Goal: Information Seeking & Learning: Check status

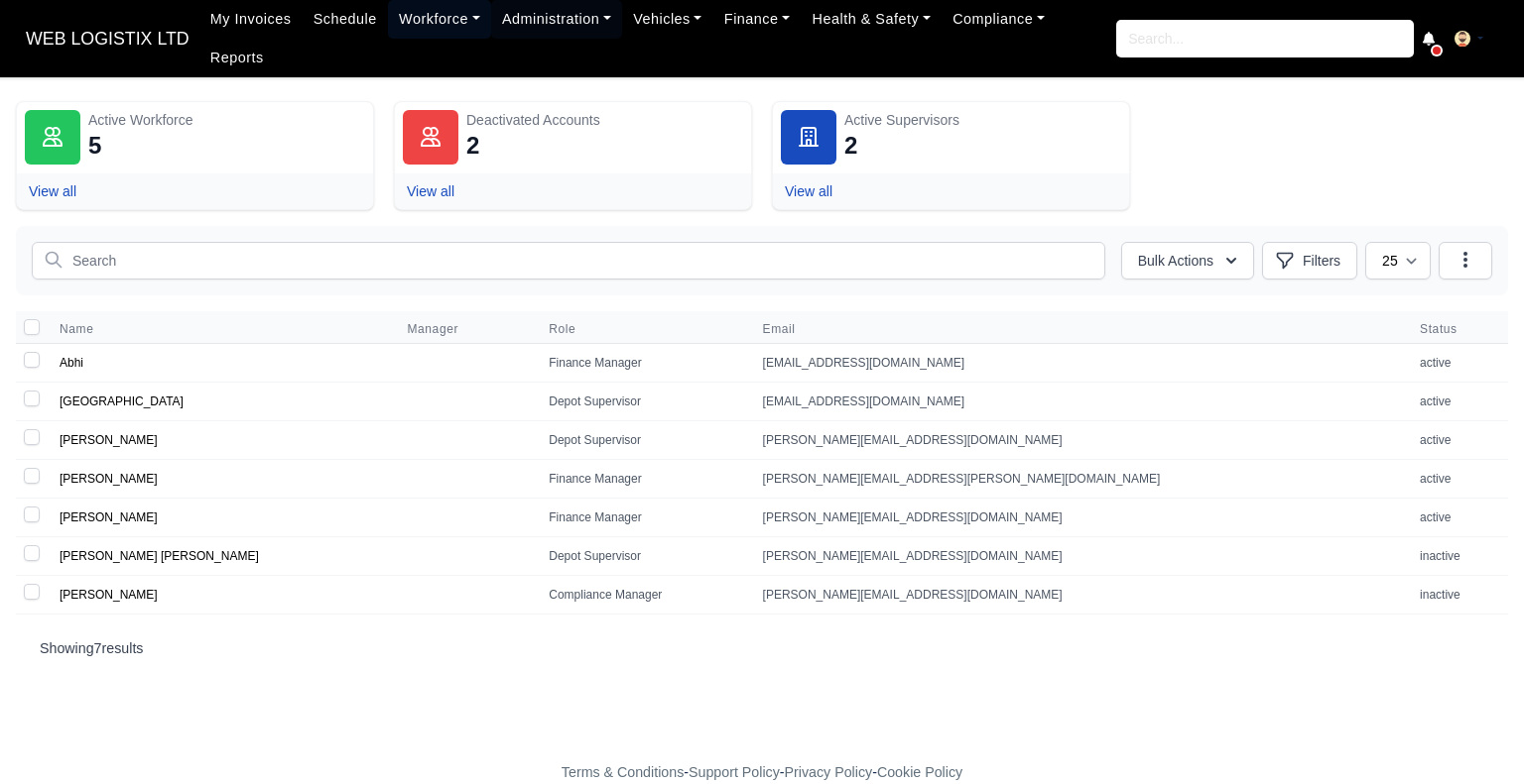
click at [406, 38] on link "Workforce" at bounding box center [439, 19] width 103 height 39
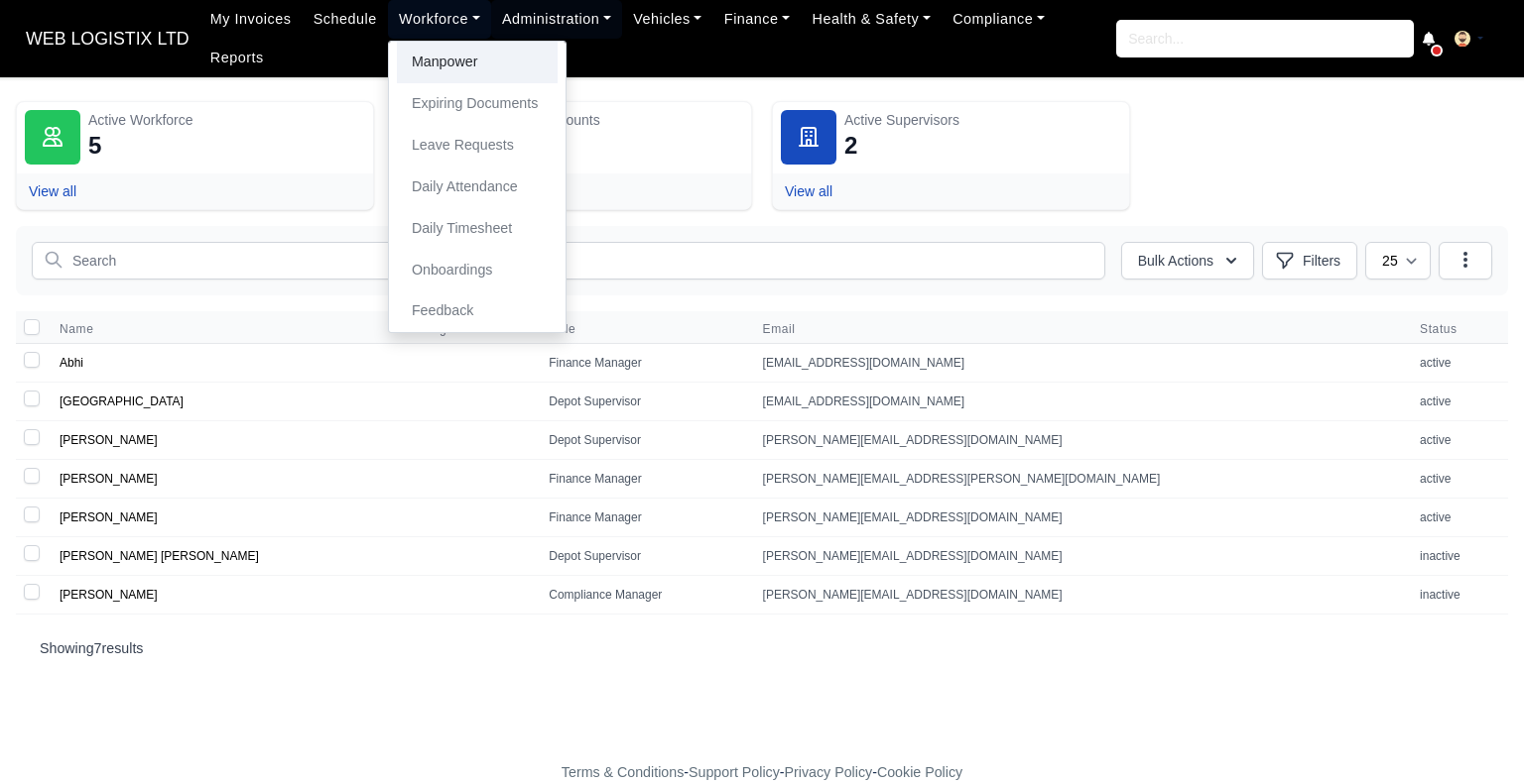
click at [414, 63] on link "Manpower" at bounding box center [477, 63] width 161 height 42
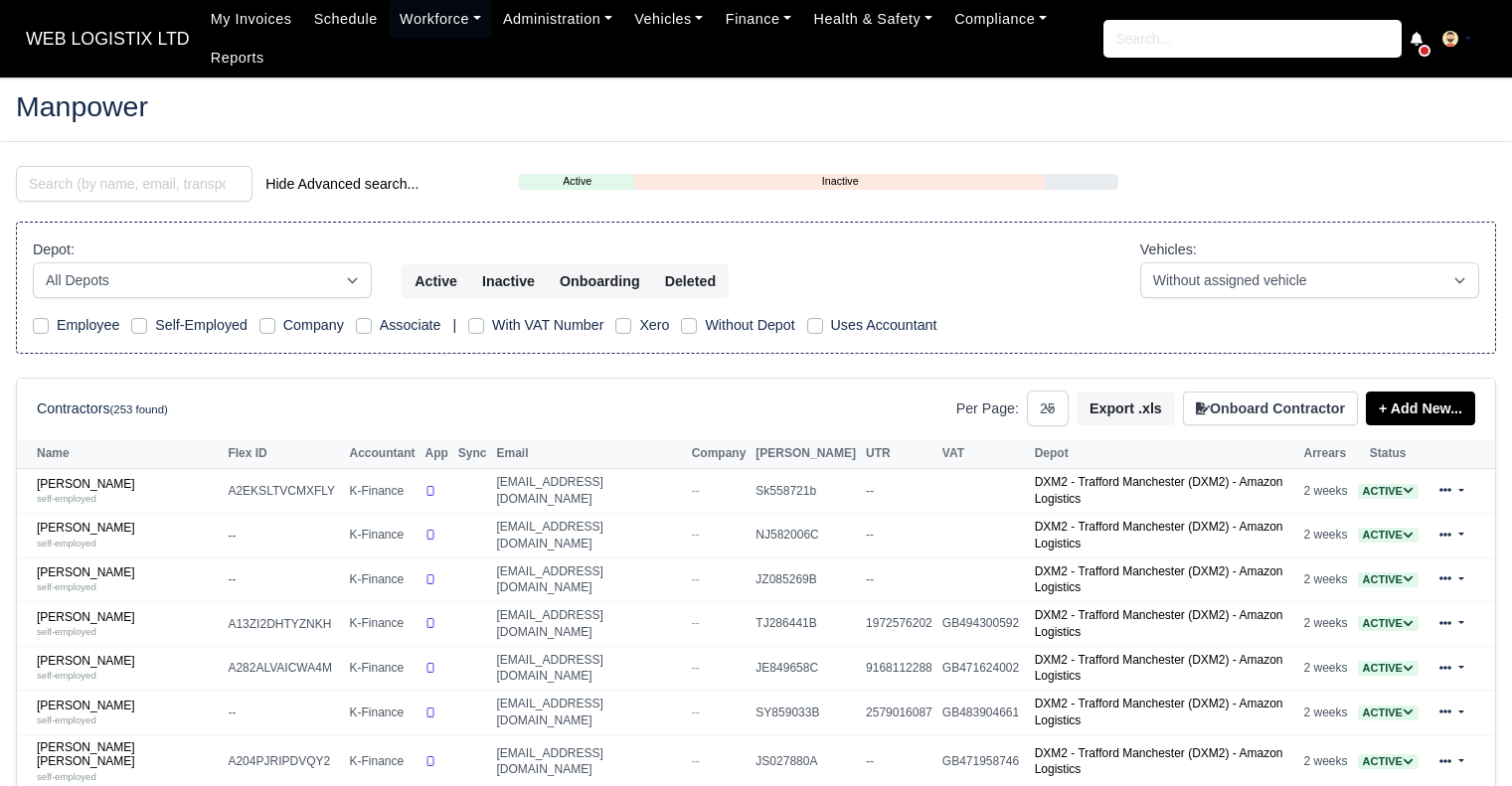
select select "25"
click at [207, 194] on input "search" at bounding box center [133, 184] width 236 height 36
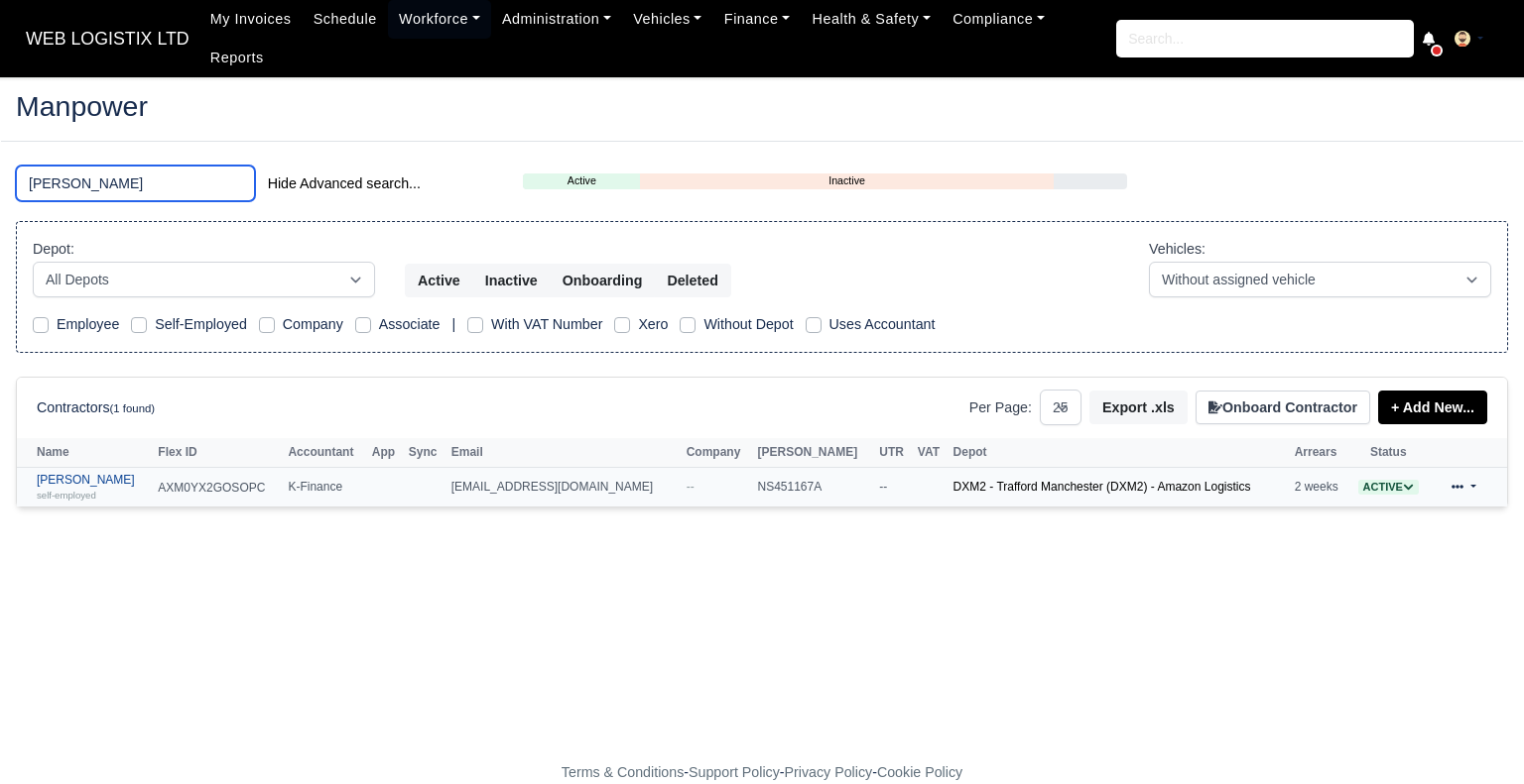
type input "MELVEN"
click at [85, 473] on link "Melven Blake self-employed" at bounding box center [92, 487] width 111 height 29
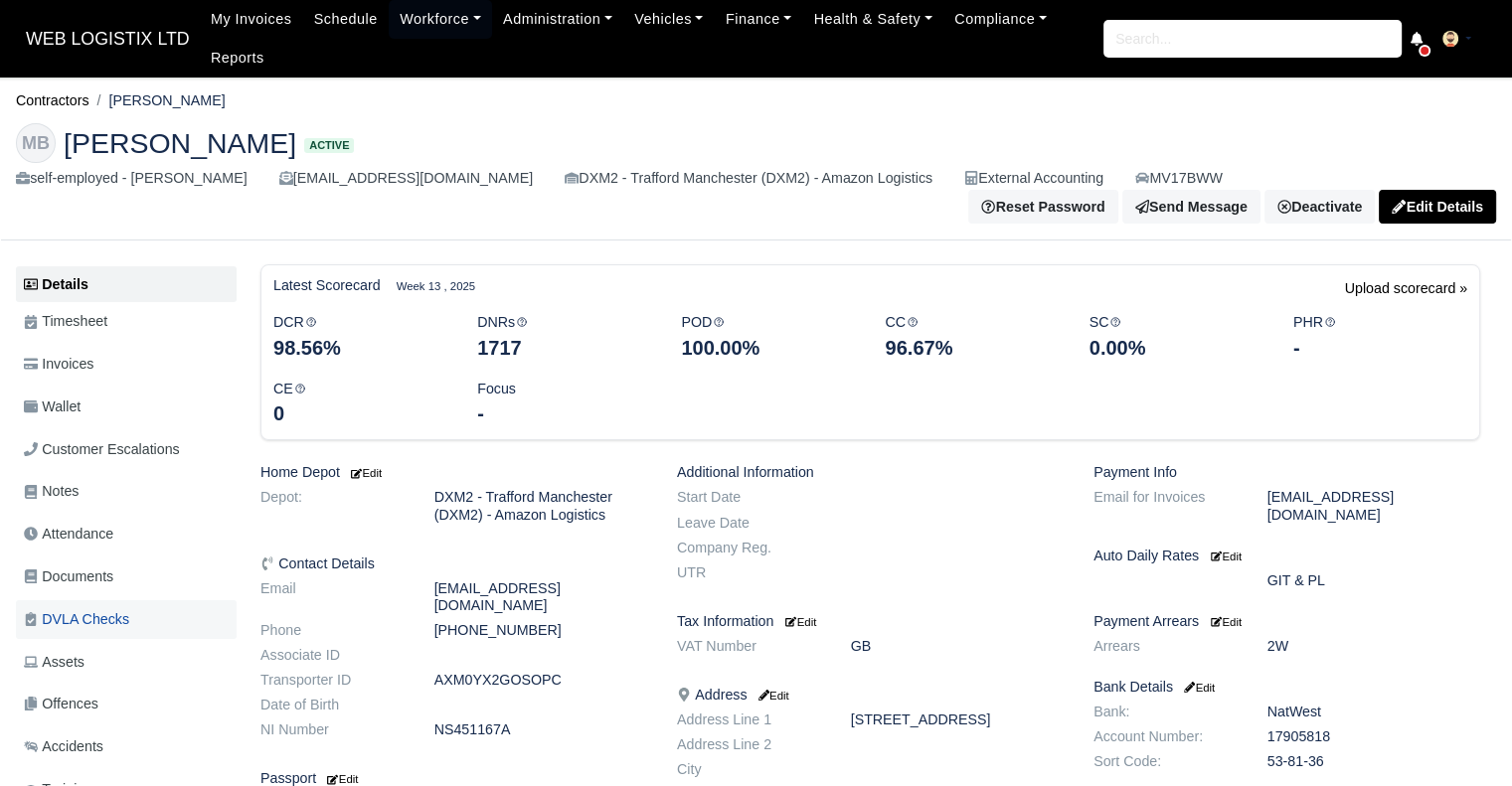
click at [102, 623] on link "DVLA Checks" at bounding box center [126, 620] width 221 height 39
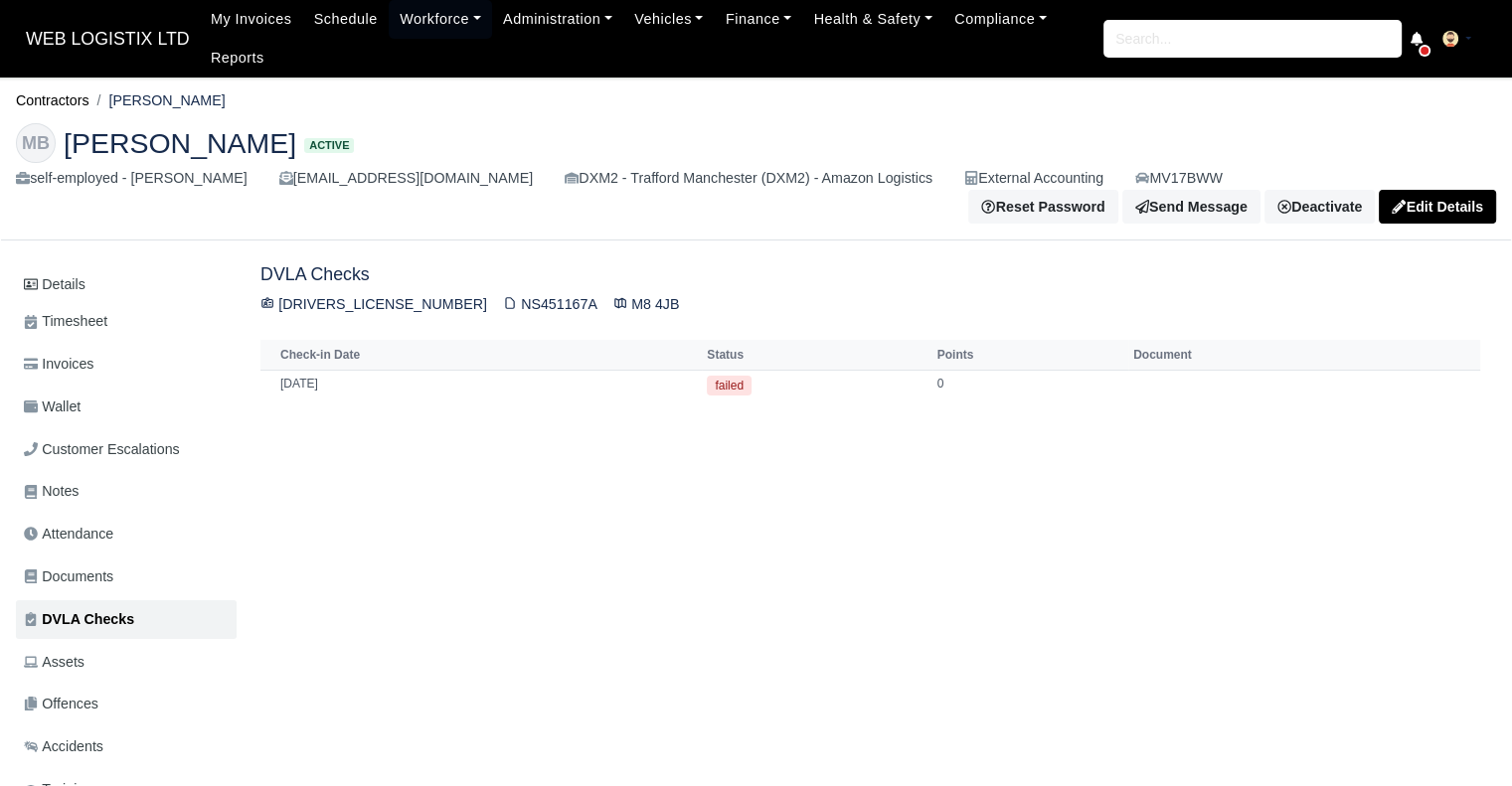
click at [378, 293] on div "BLAKE611259MR9NF NS451167A M8 4JB" at bounding box center [870, 304] width 1219 height 23
drag, startPoint x: 417, startPoint y: 293, endPoint x: 279, endPoint y: 290, distance: 138.0
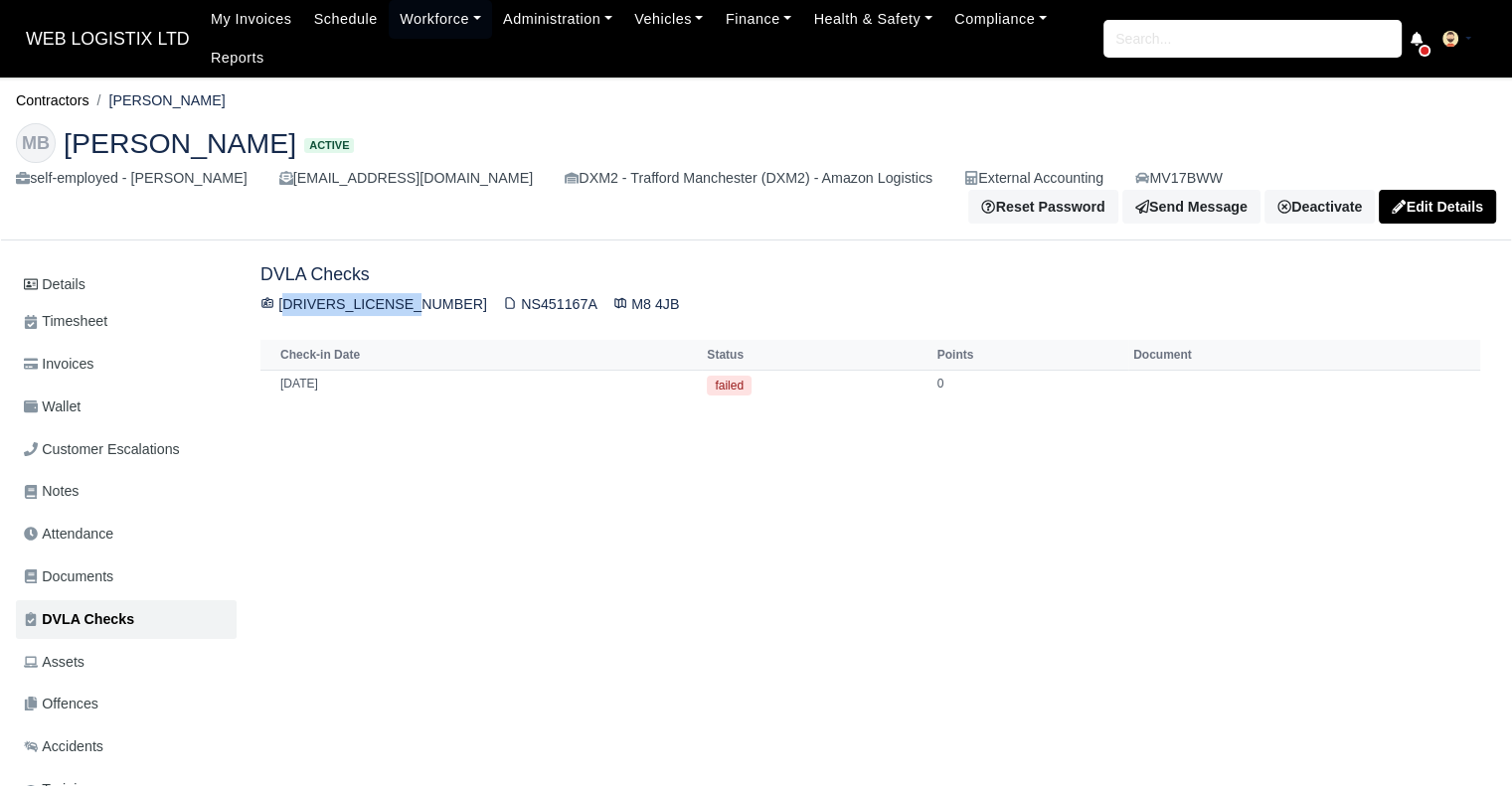
click at [279, 293] on div "BLAKE611259MR9NF NS451167A M8 4JB" at bounding box center [870, 304] width 1219 height 23
copy div "BLAKE611259MR9NF"
click at [479, 294] on div "BLAKE611259MR9NF NS451167A M8 4JB" at bounding box center [870, 304] width 1219 height 23
copy div "NS451167A"
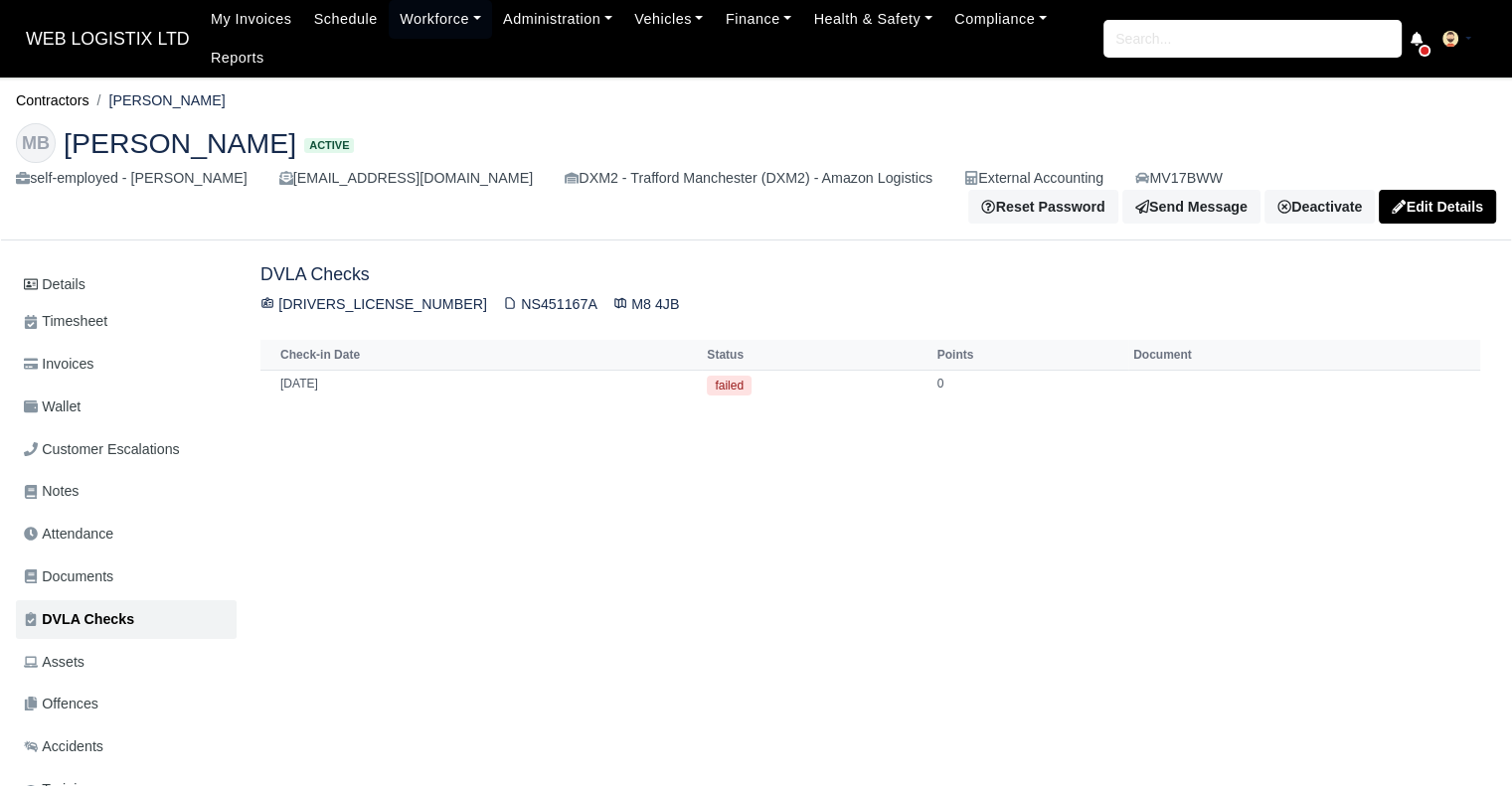
click at [582, 295] on div "BLAKE611259MR9NF NS451167A M8 4JB" at bounding box center [870, 304] width 1219 height 23
copy div "M8 4JB"
click at [82, 105] on link "Contractors" at bounding box center [53, 101] width 74 height 16
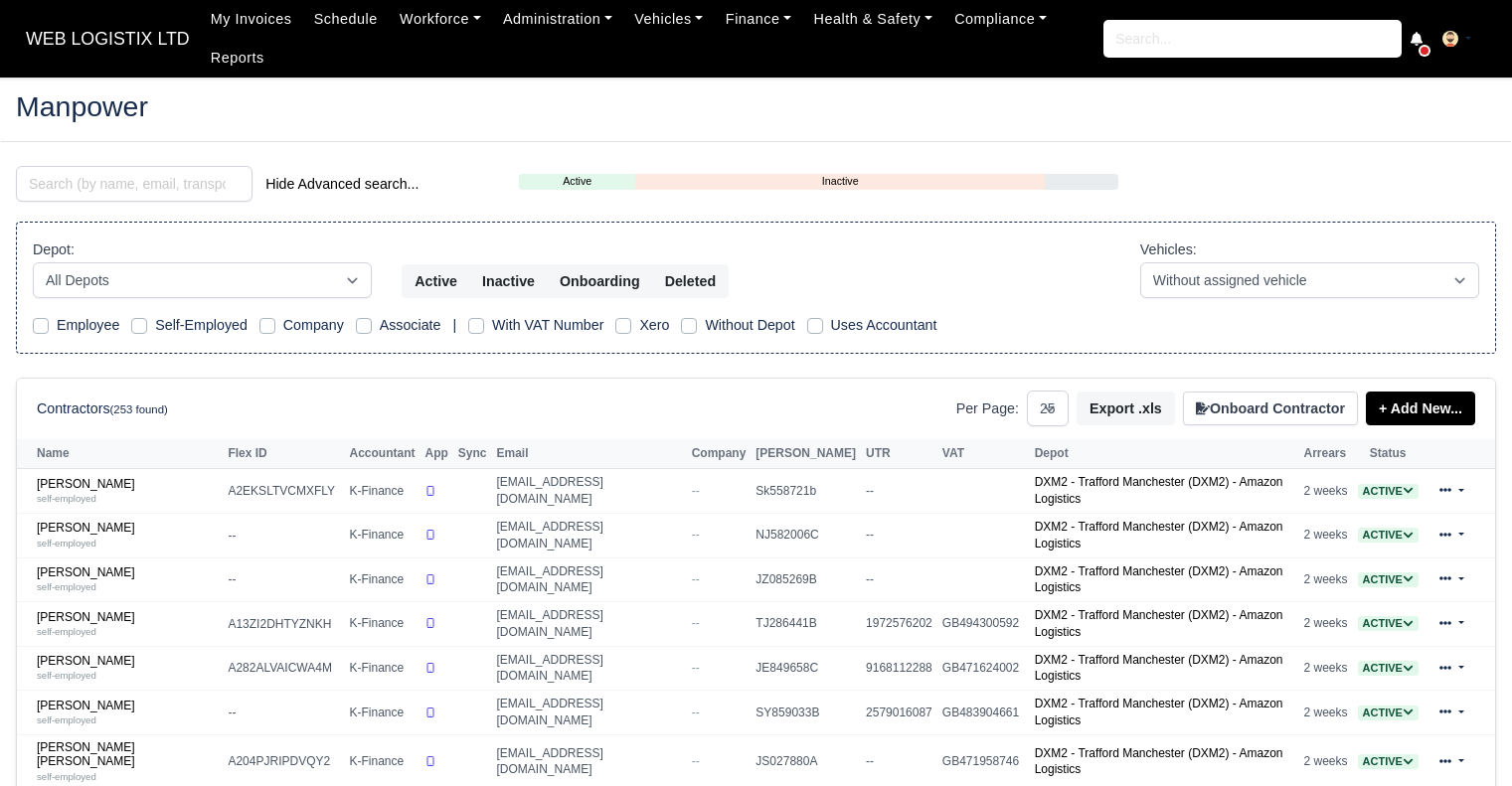
select select "25"
click at [226, 174] on input "search" at bounding box center [133, 184] width 236 height 36
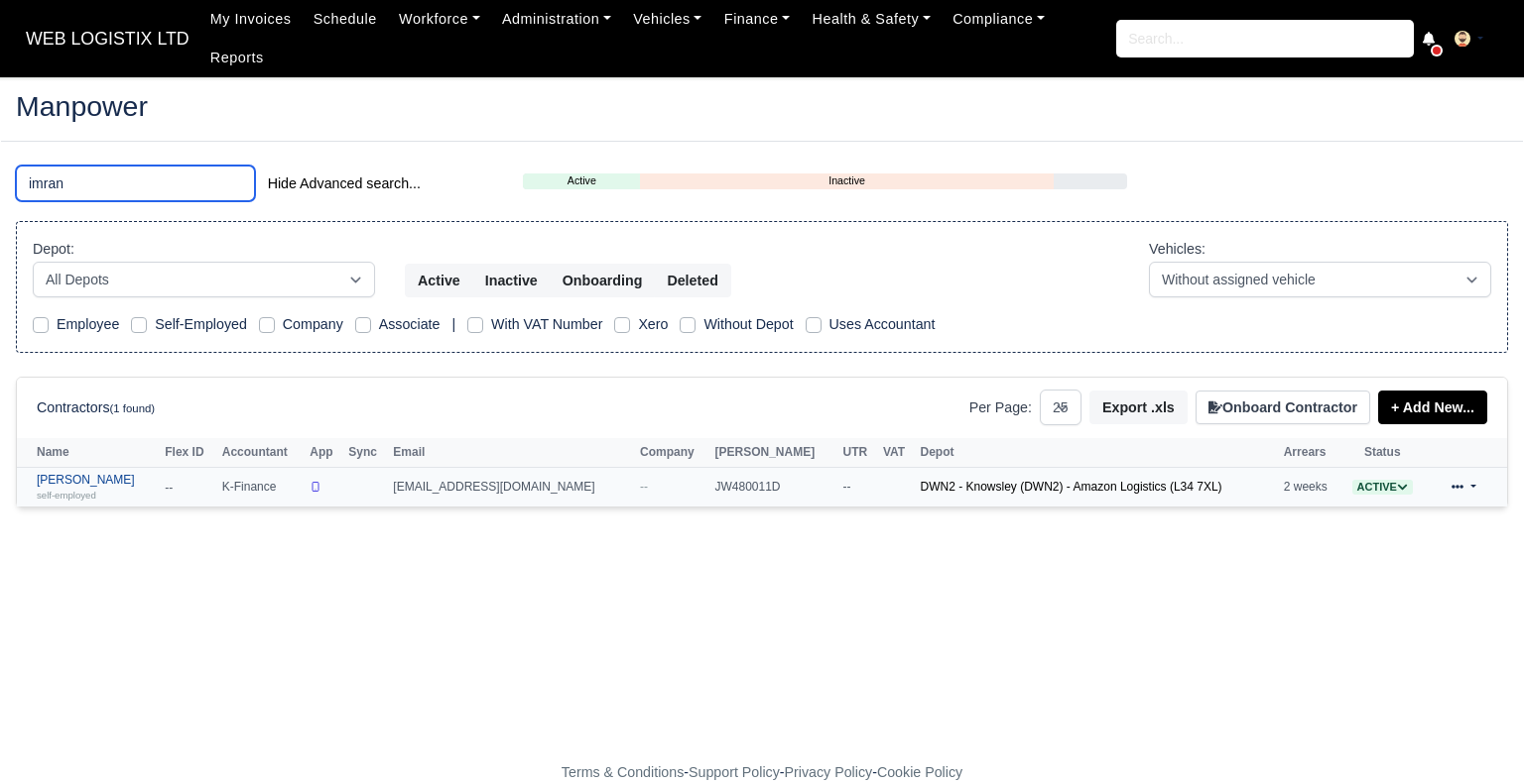
type input "imran"
click at [70, 473] on link "Imran Ali self-employed" at bounding box center [95, 487] width 118 height 29
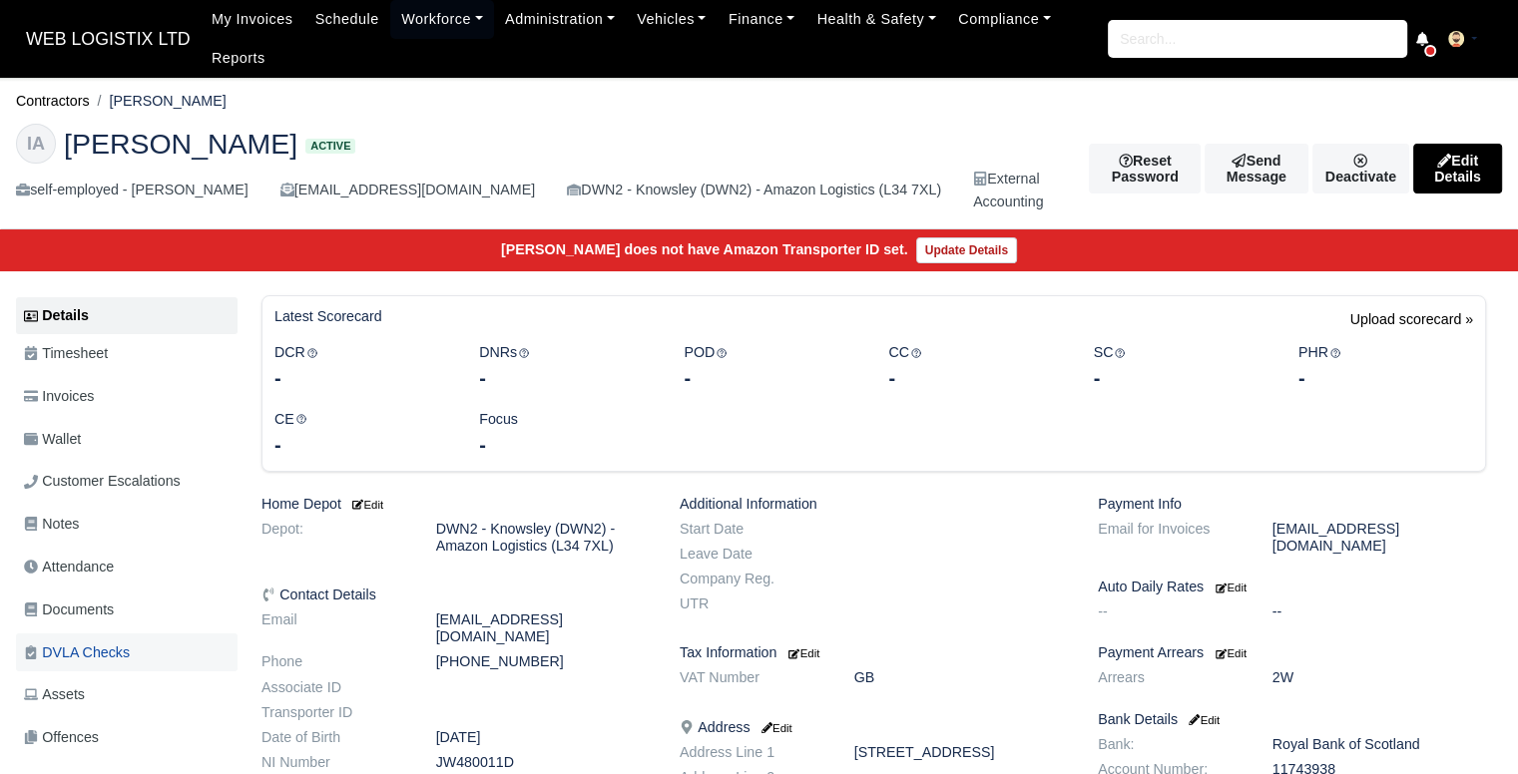
click at [62, 656] on span "DVLA Checks" at bounding box center [77, 653] width 106 height 23
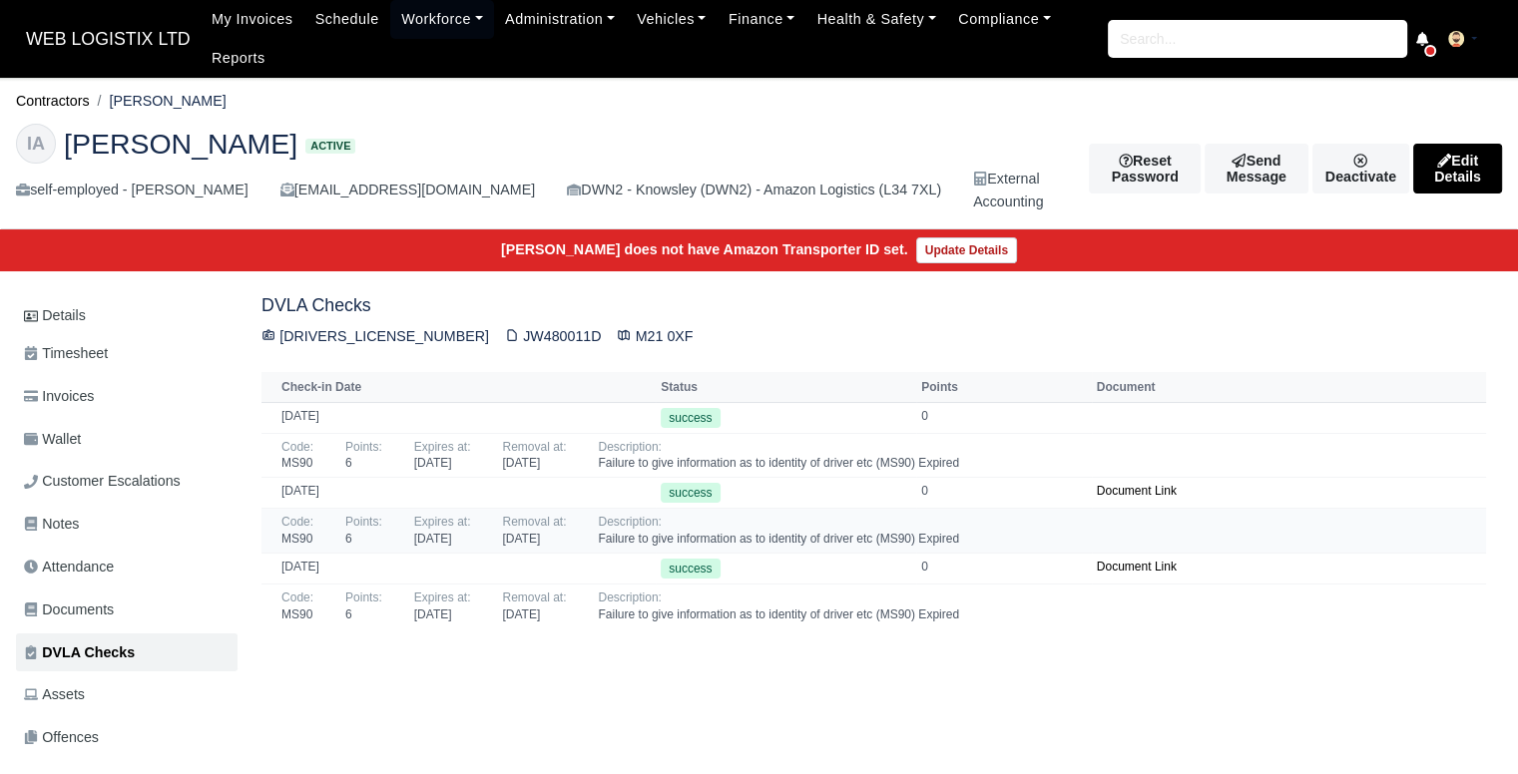
click at [1394, 536] on div "Code: MS90 Points: 6 Expires at: [DATE] Removal at: [DATE] Description: Failure…" at bounding box center [873, 531] width 1184 height 34
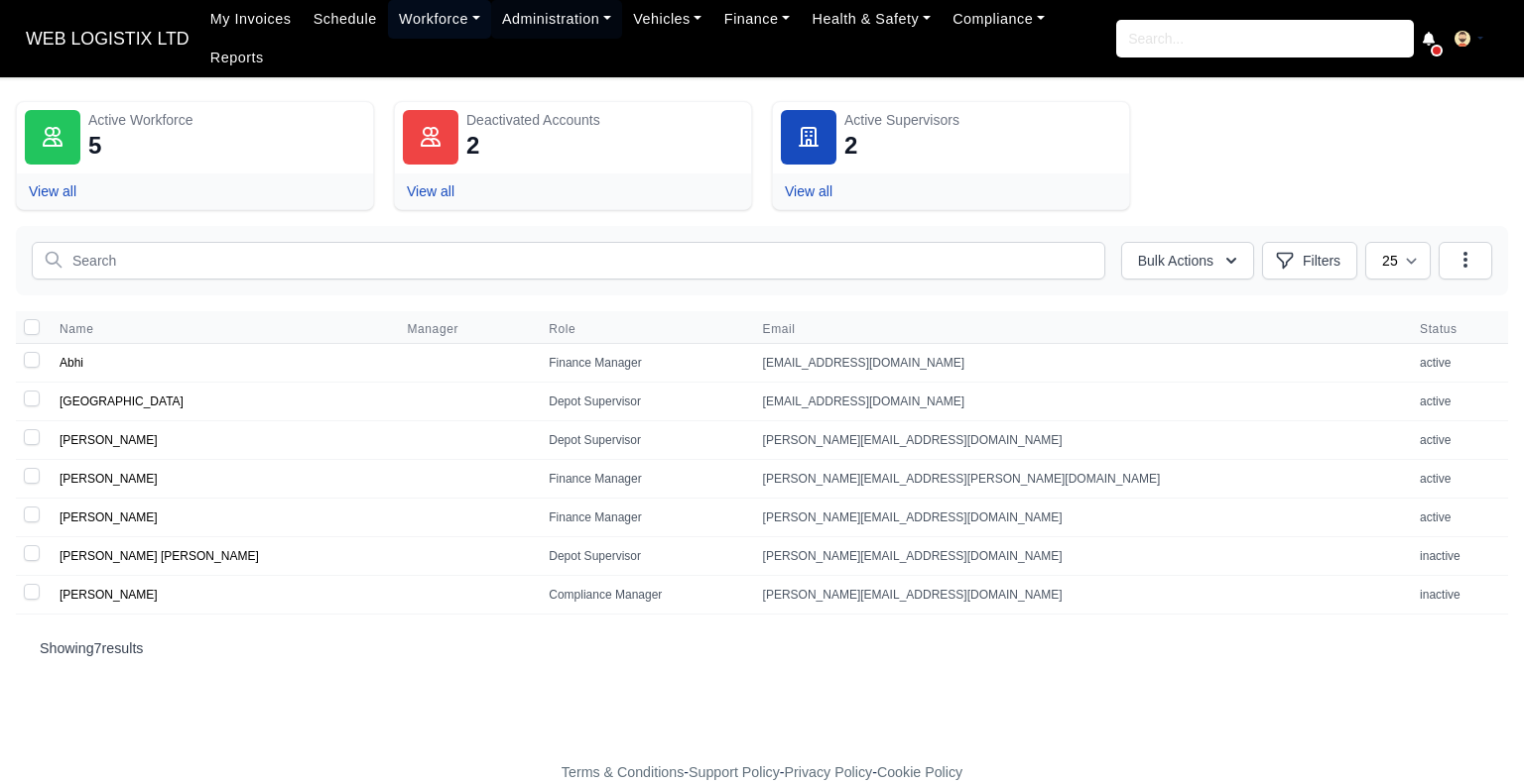
click at [397, 23] on link "Workforce" at bounding box center [439, 19] width 103 height 39
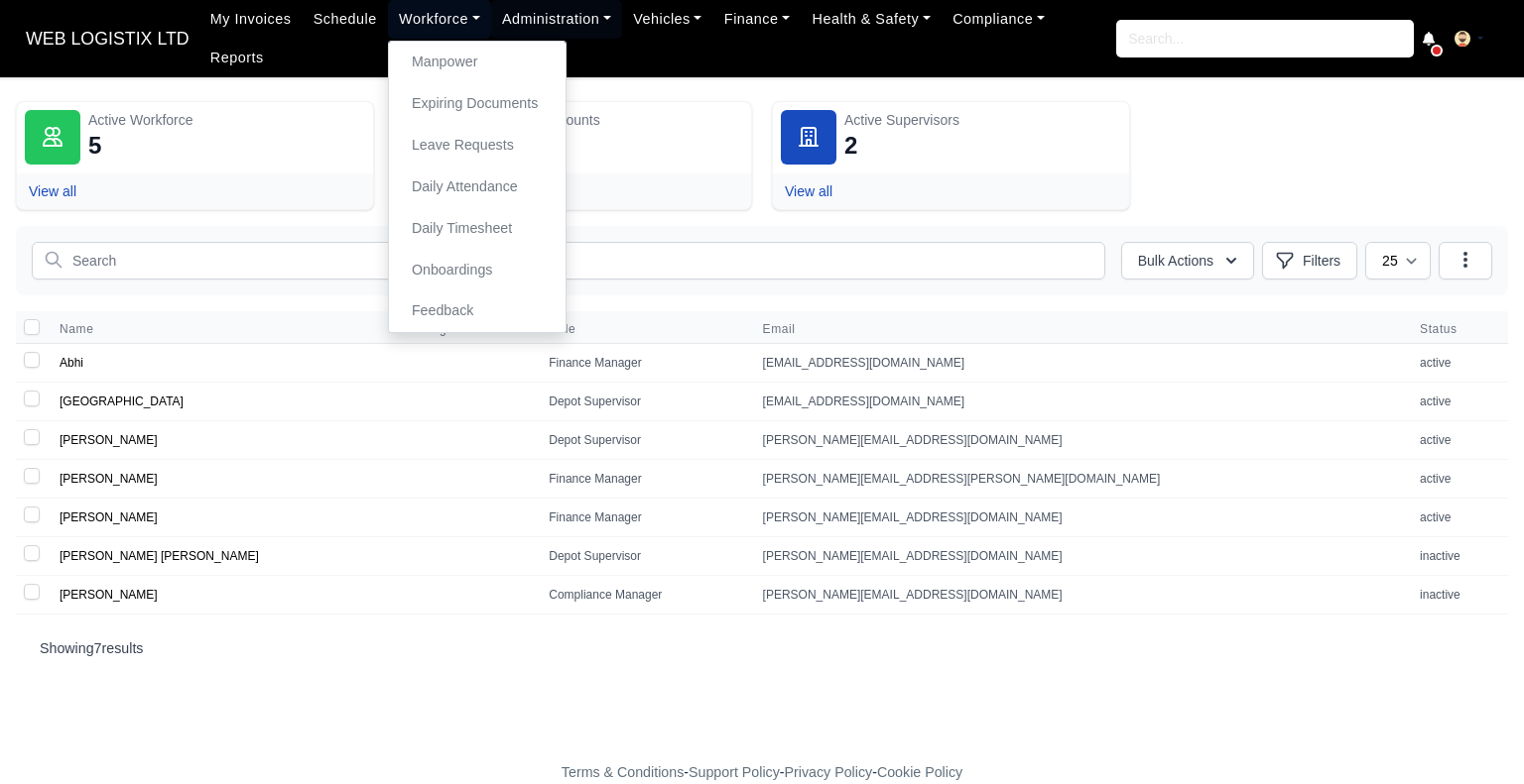
click at [405, 39] on link "Workforce" at bounding box center [439, 19] width 103 height 39
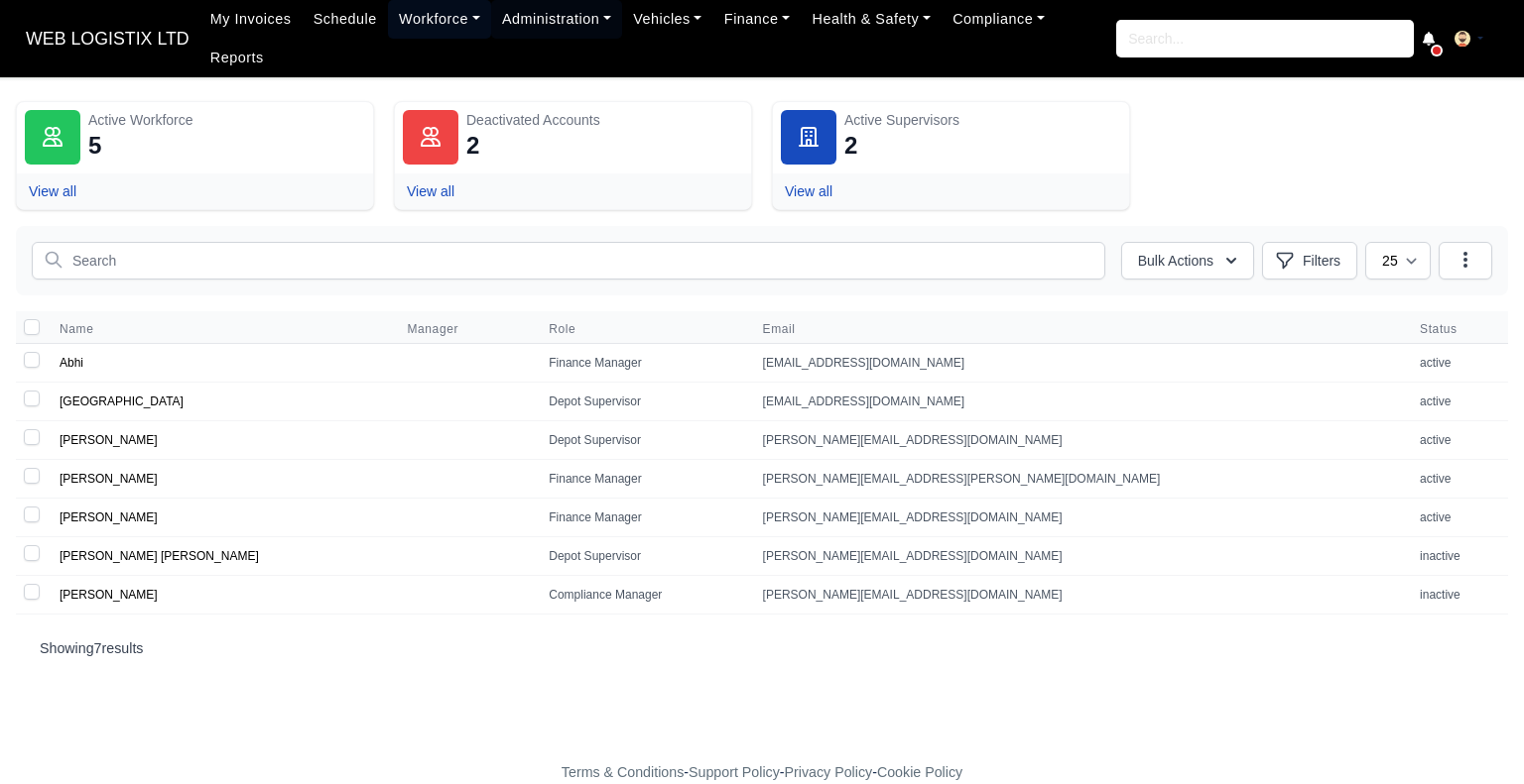
click at [405, 32] on link "Workforce" at bounding box center [439, 19] width 103 height 39
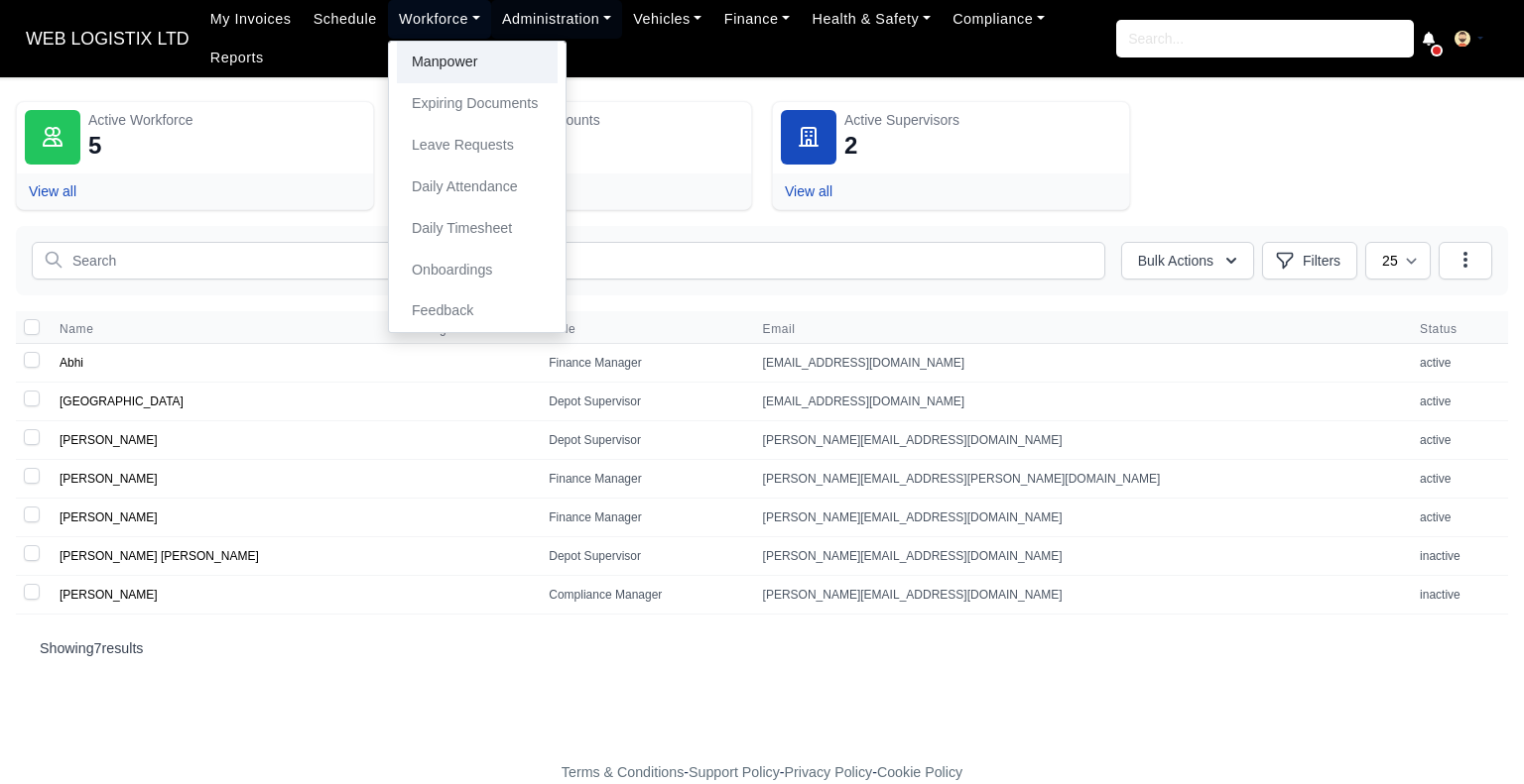
click at [418, 71] on link "Manpower" at bounding box center [477, 63] width 161 height 42
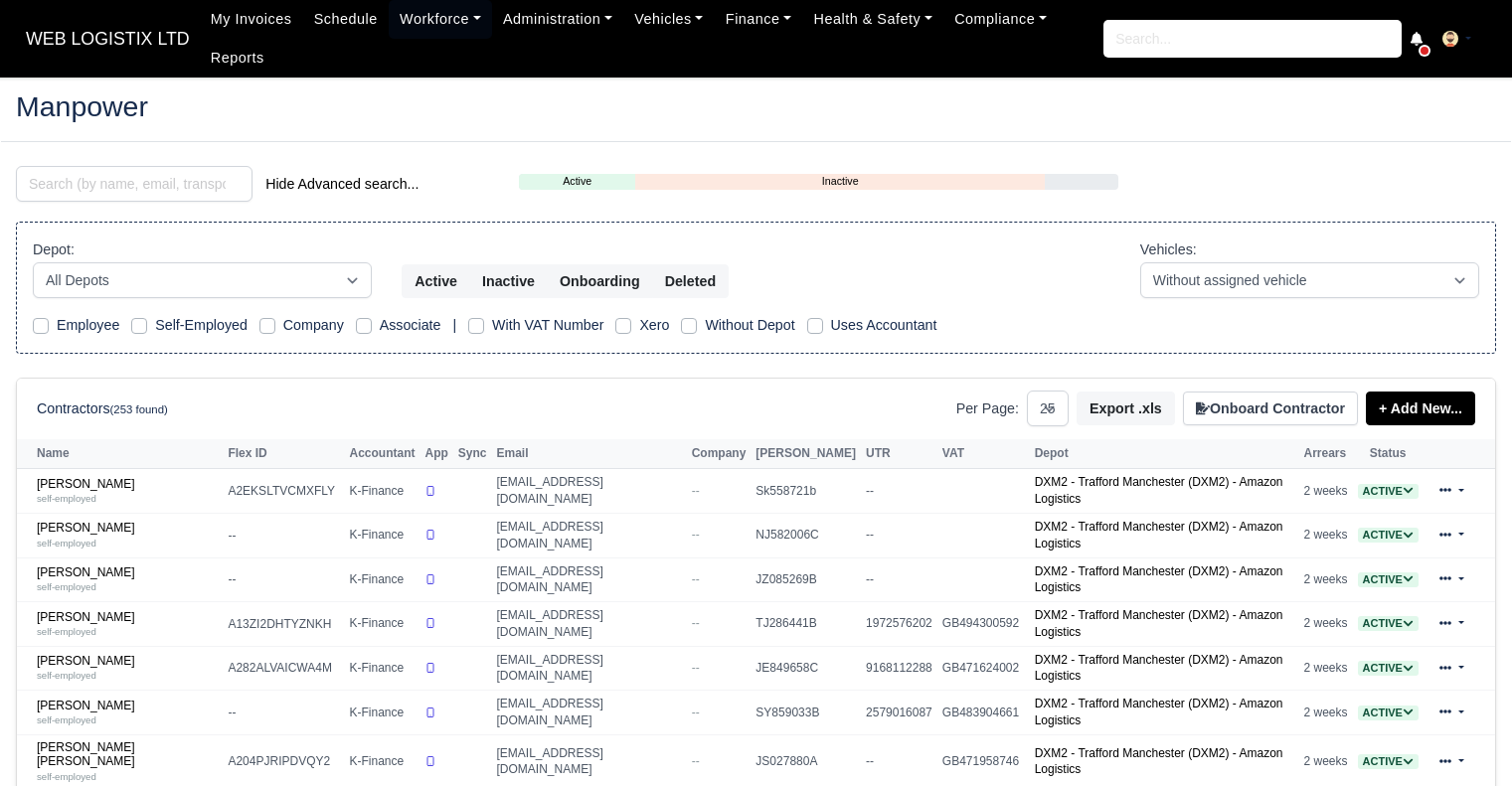
select select "25"
click at [178, 192] on input "search" at bounding box center [133, 184] width 236 height 36
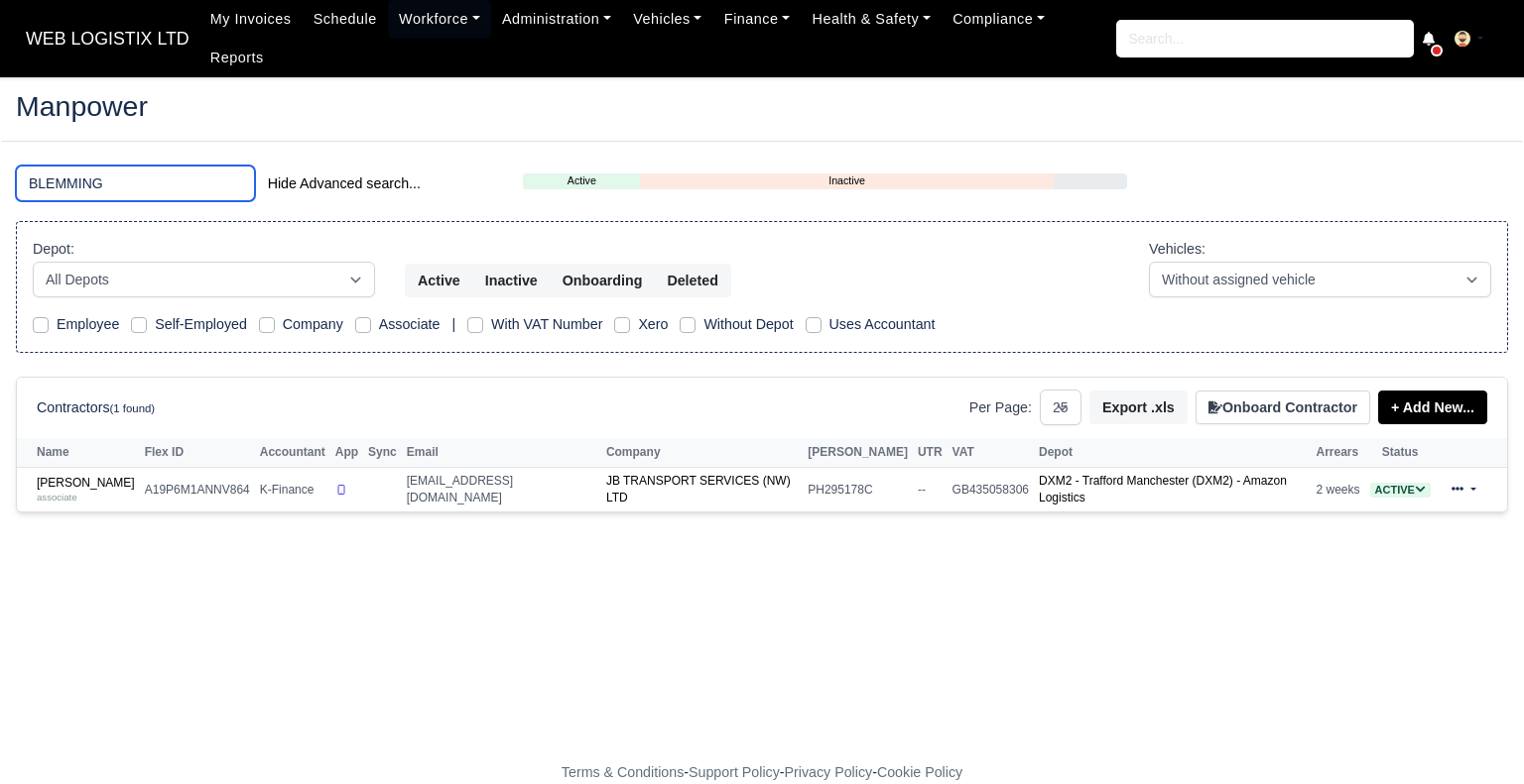
type input "BLEMMING"
click at [127, 476] on link "Joshua James Blemmings associate" at bounding box center [85, 490] width 98 height 29
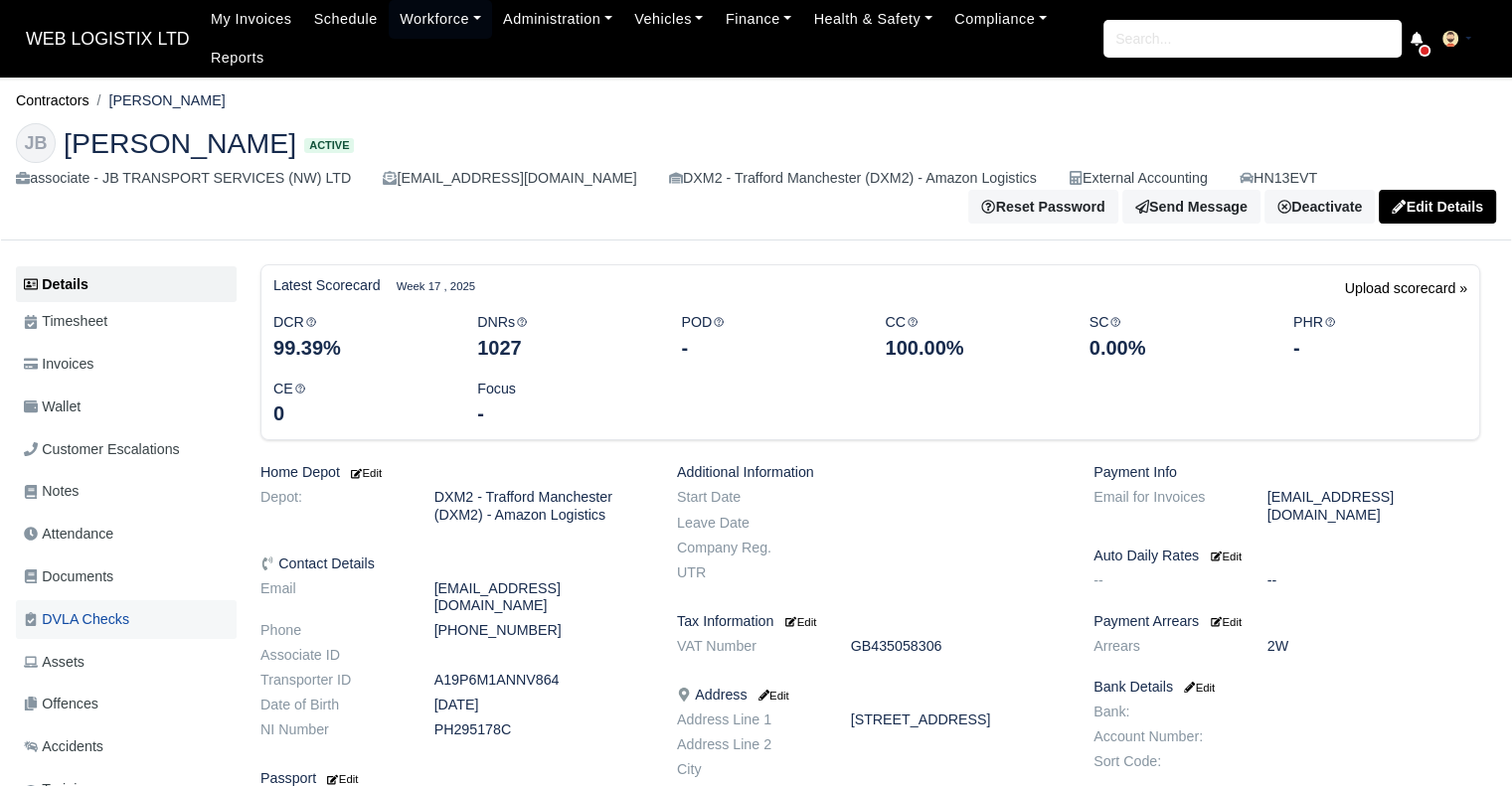
click at [157, 632] on link "DVLA Checks" at bounding box center [126, 620] width 221 height 39
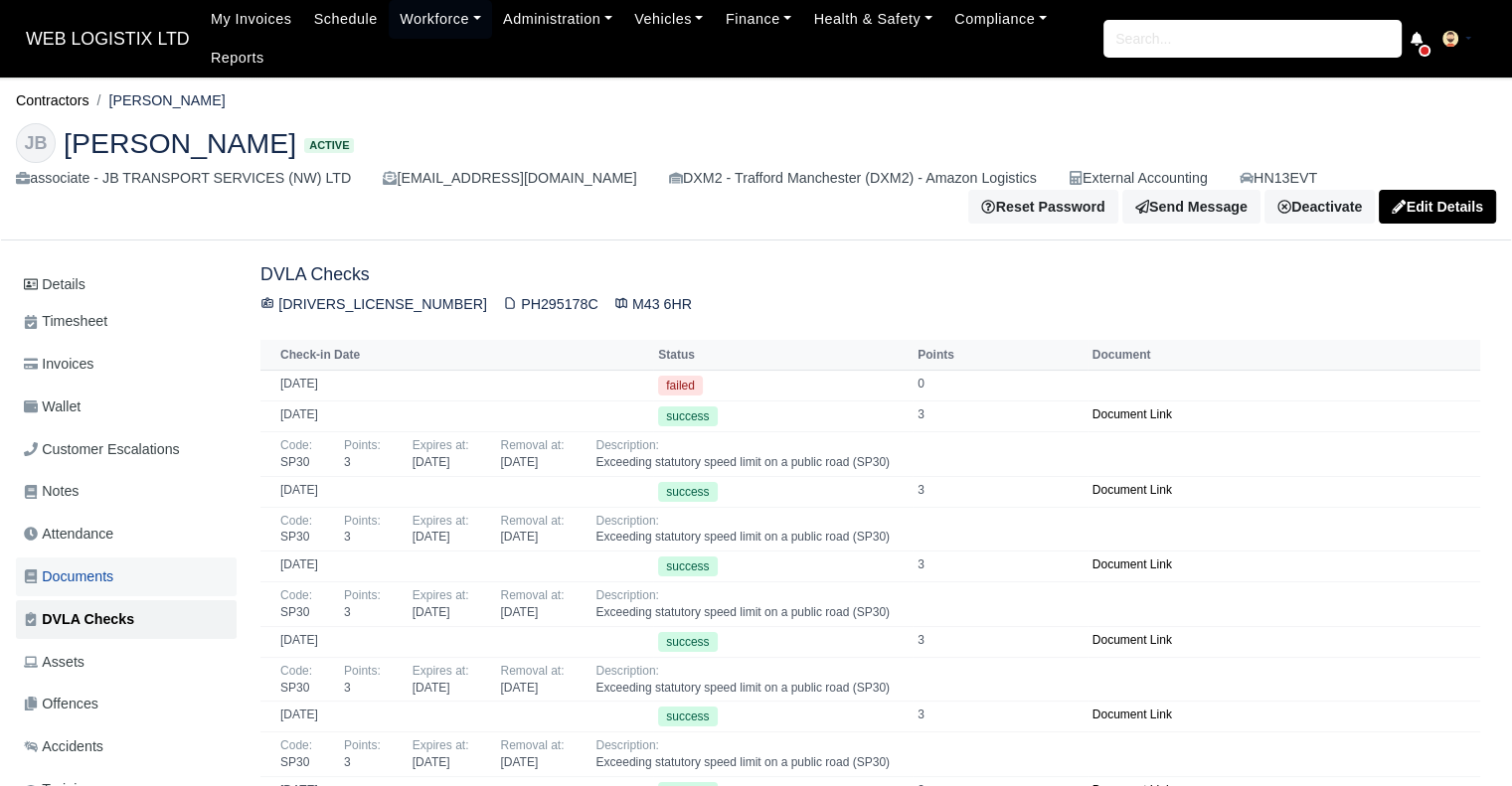
click at [160, 577] on link "Documents" at bounding box center [126, 577] width 221 height 39
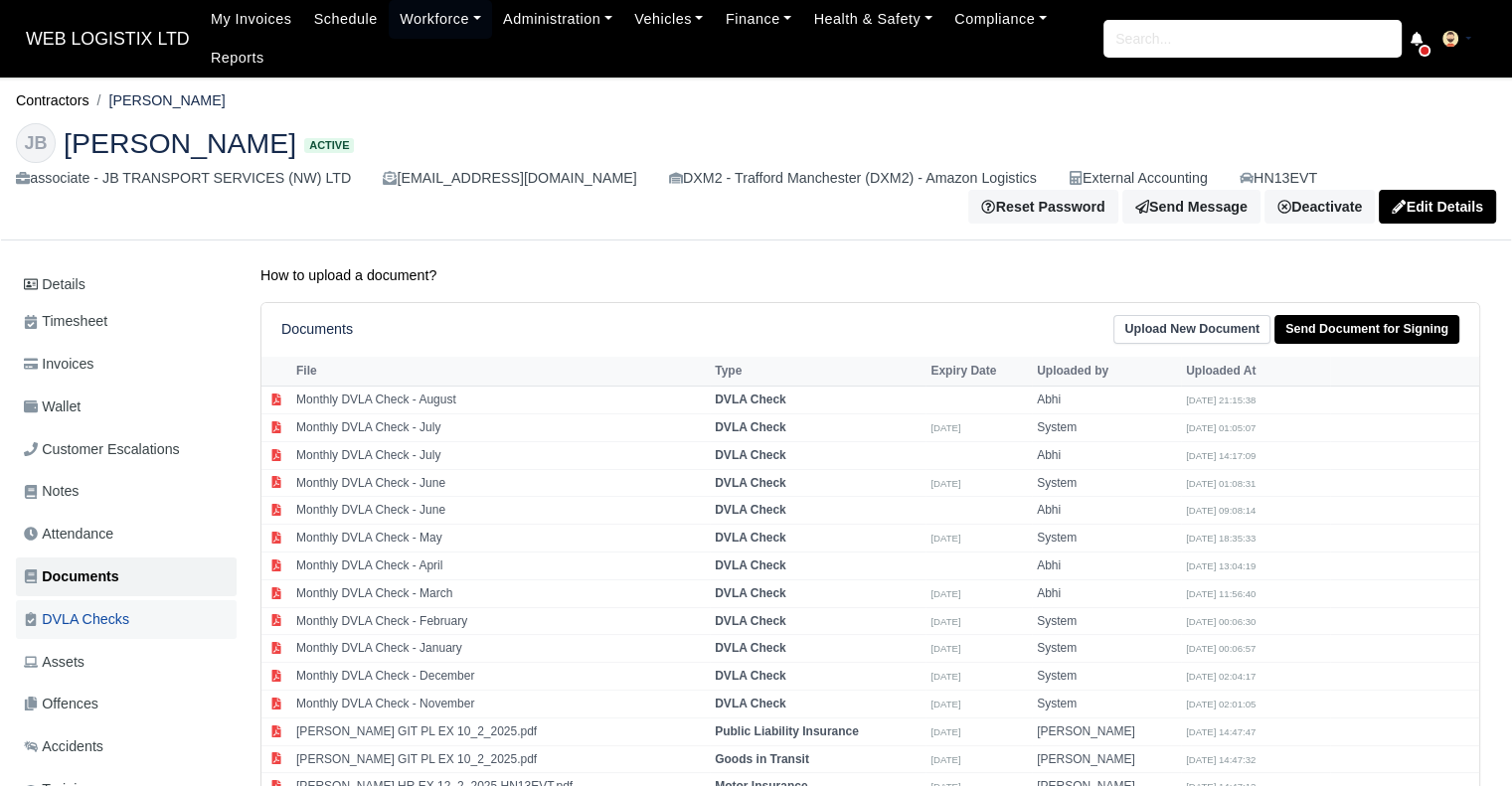
click at [116, 612] on span "DVLA Checks" at bounding box center [77, 620] width 106 height 23
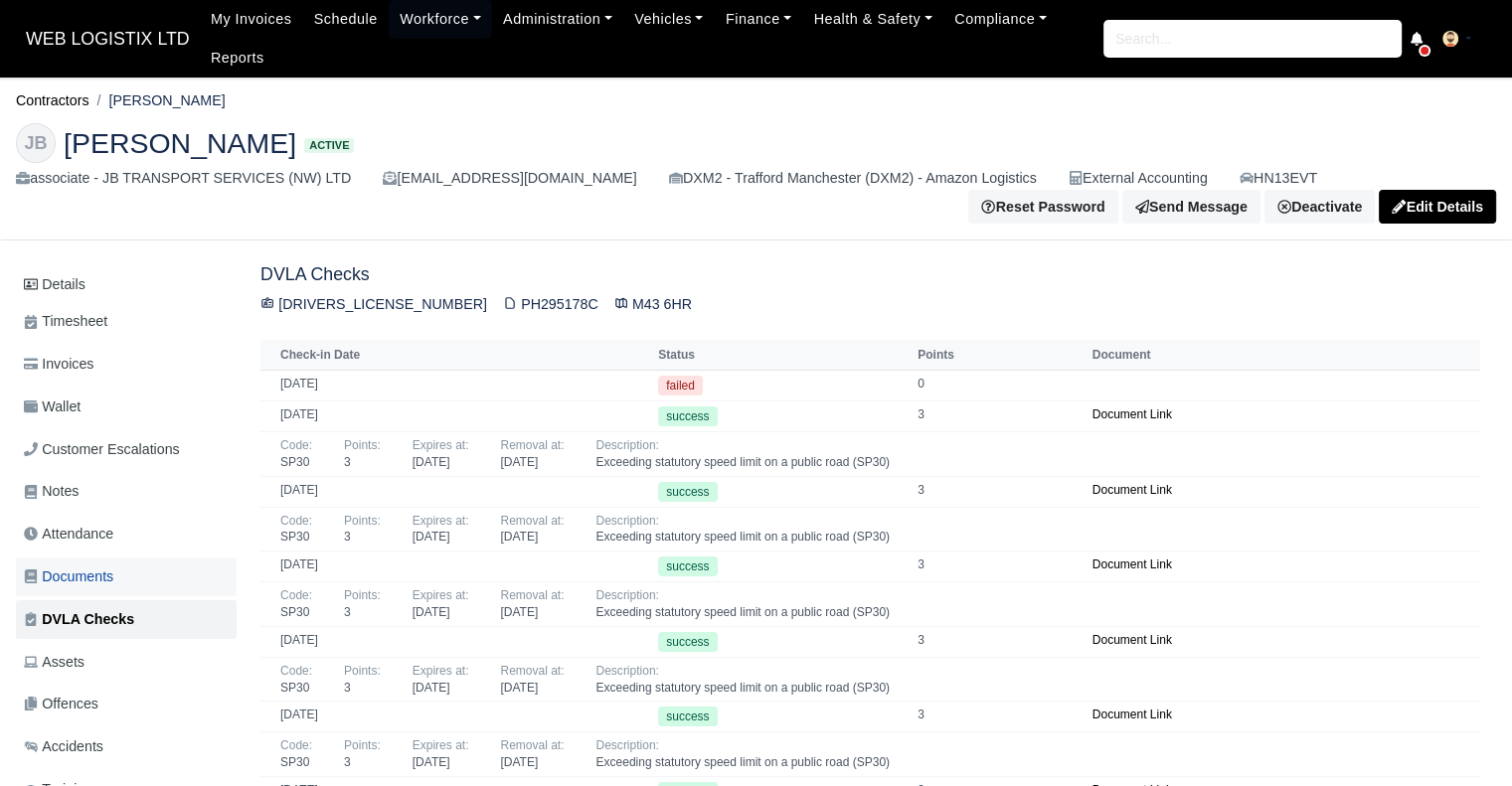
click at [125, 575] on link "Documents" at bounding box center [126, 577] width 221 height 39
